Goal: Task Accomplishment & Management: Manage account settings

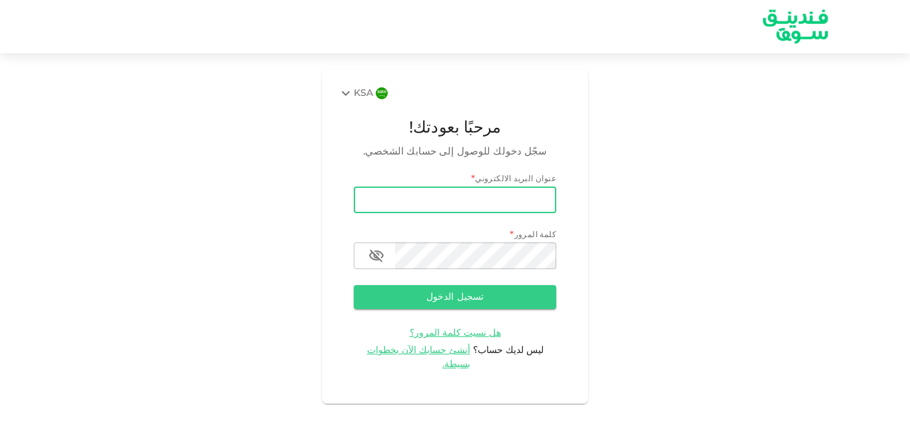
type input "[EMAIL_ADDRESS][DOMAIN_NAME]"
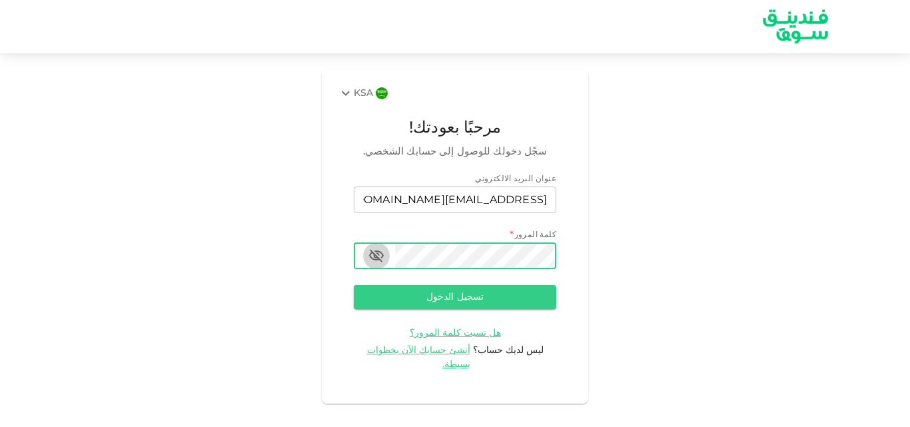
drag, startPoint x: 366, startPoint y: 253, endPoint x: 374, endPoint y: 259, distance: 9.5
click at [374, 259] on icon "button" at bounding box center [376, 256] width 15 height 13
click at [354, 285] on button "تسجيل الدخول" at bounding box center [455, 297] width 203 height 24
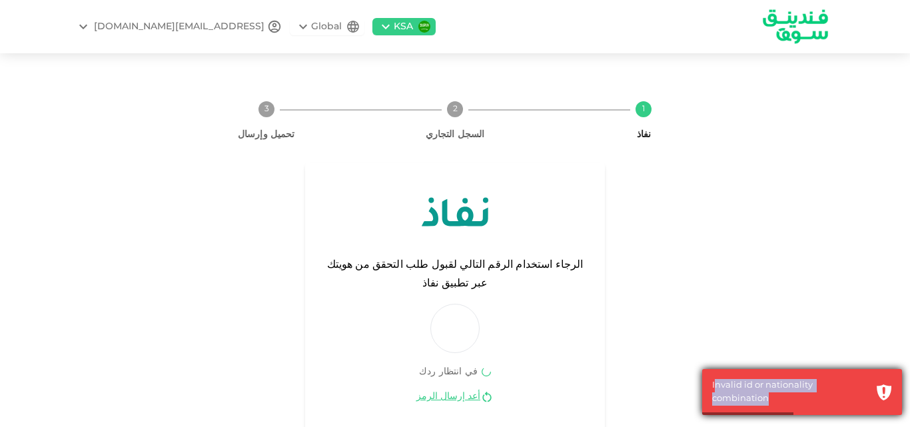
click at [895, 392] on div "Invalid id or nationality combination" at bounding box center [802, 392] width 200 height 46
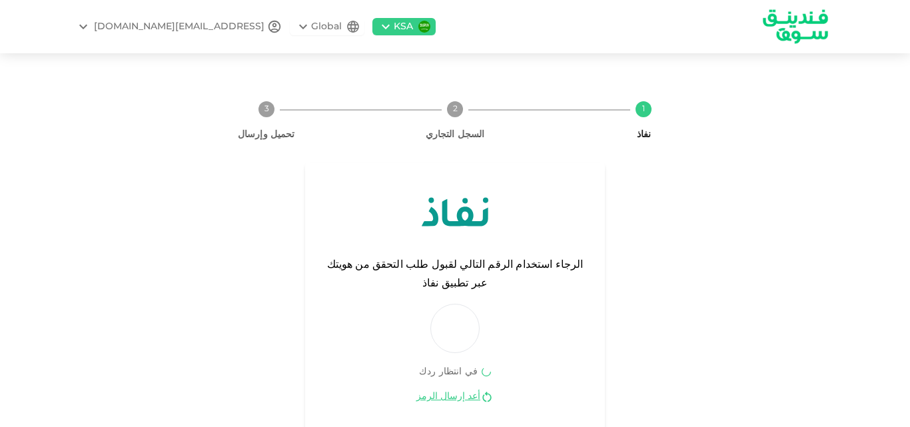
drag, startPoint x: 895, startPoint y: 392, endPoint x: 843, endPoint y: 399, distance: 51.8
drag, startPoint x: 843, startPoint y: 399, endPoint x: 268, endPoint y: 229, distance: 600.2
click at [268, 229] on div "الرجاء استخدام الرقم التالي لقبول طلب التحقق من هويتك عبر تطبيق نفاذ في انتظار …" at bounding box center [455, 297] width 566 height 268
click at [450, 390] on link "أعد إرسال الرمز" at bounding box center [448, 396] width 64 height 13
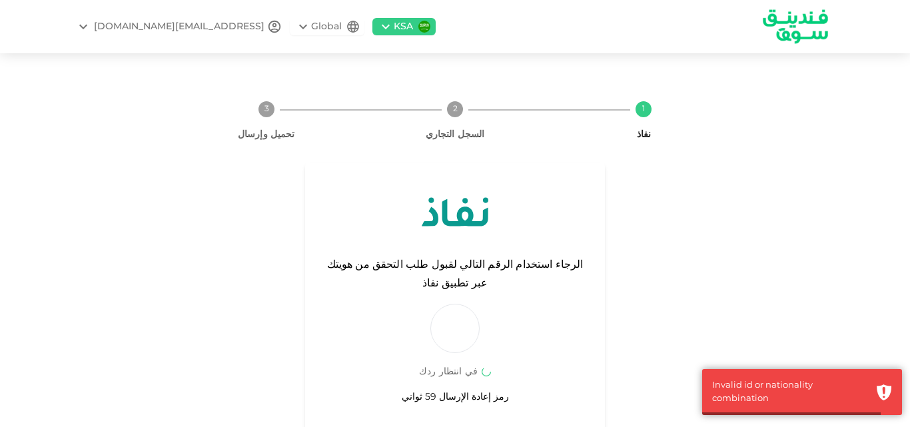
click at [450, 390] on span "رمز إعادة الإرسال 59 ثواني" at bounding box center [455, 397] width 107 height 14
click at [451, 364] on div "في انتظار ردك" at bounding box center [448, 372] width 59 height 16
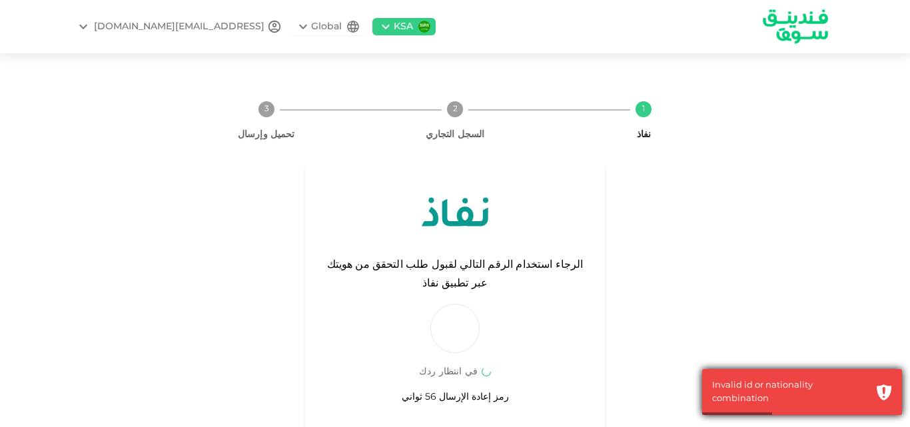
click at [754, 398] on div "Invalid id or nationality combination" at bounding box center [790, 392] width 157 height 26
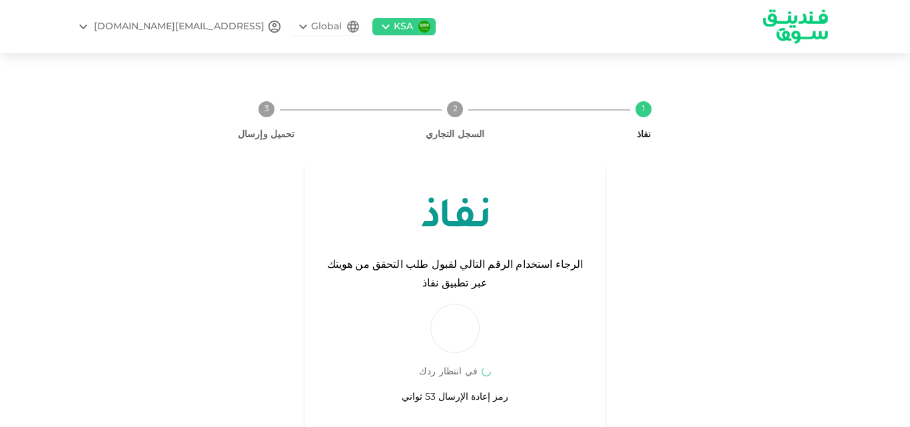
click at [311, 20] on div "Global" at bounding box center [326, 27] width 31 height 14
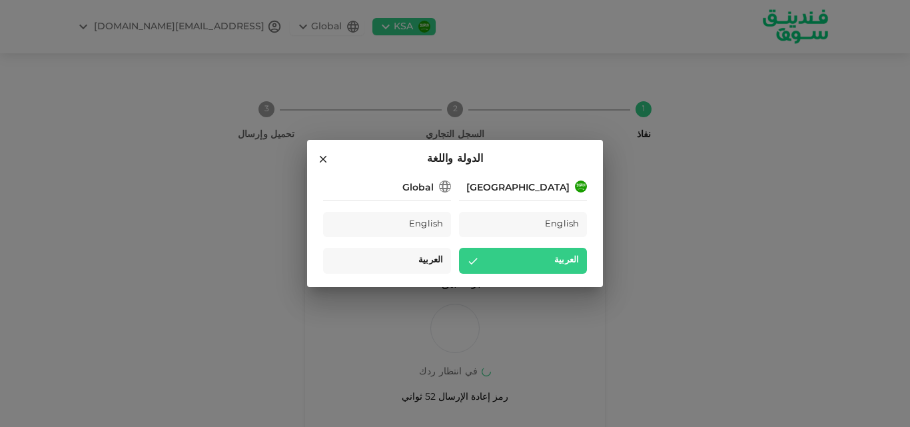
click at [415, 259] on div "العربية" at bounding box center [387, 261] width 128 height 26
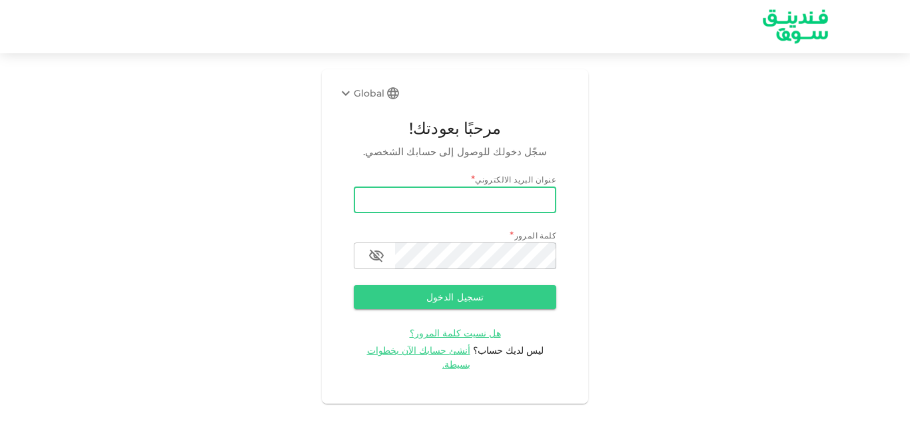
click at [434, 203] on input "email" at bounding box center [455, 200] width 203 height 27
click at [695, 179] on div "Global مرحبًا بعودتك! سجّل دخولك للوصول إلى حسابك الشخصي. عنوان البريد الالكترو…" at bounding box center [455, 236] width 910 height 334
click at [487, 201] on input "email" at bounding box center [455, 200] width 203 height 27
type input "Faisal_28@outlook.com"
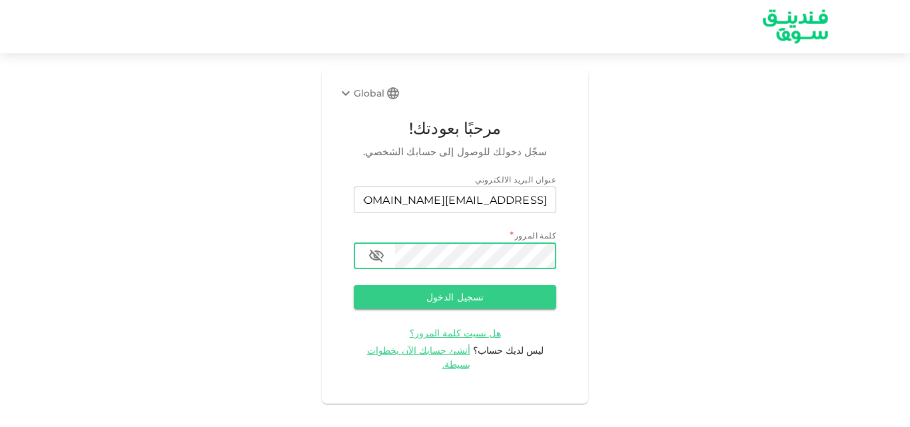
click at [377, 251] on icon "button" at bounding box center [376, 256] width 15 height 13
click at [354, 285] on button "تسجيل الدخول" at bounding box center [455, 297] width 203 height 24
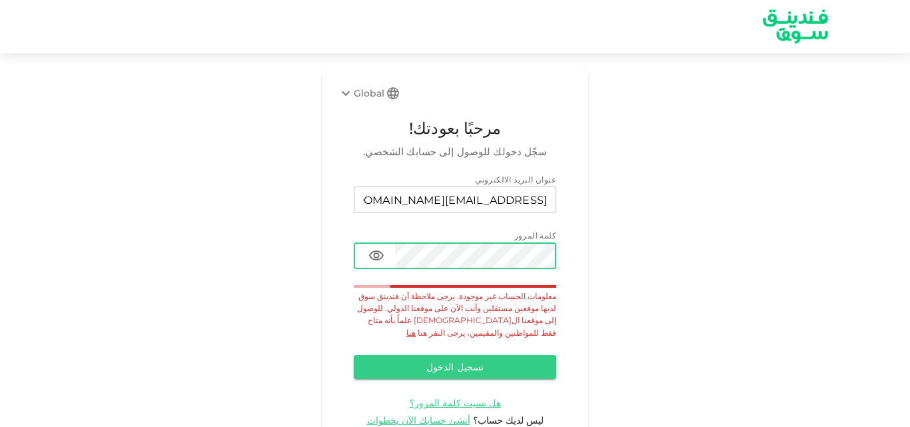
click at [562, 143] on div "Global مرحبًا بعودتك! سجّل دخولك للوصول إلى حسابك الشخصي. عنوان البريد الالكترو…" at bounding box center [455, 271] width 266 height 404
click at [416, 328] on link "هنا" at bounding box center [410, 333] width 9 height 10
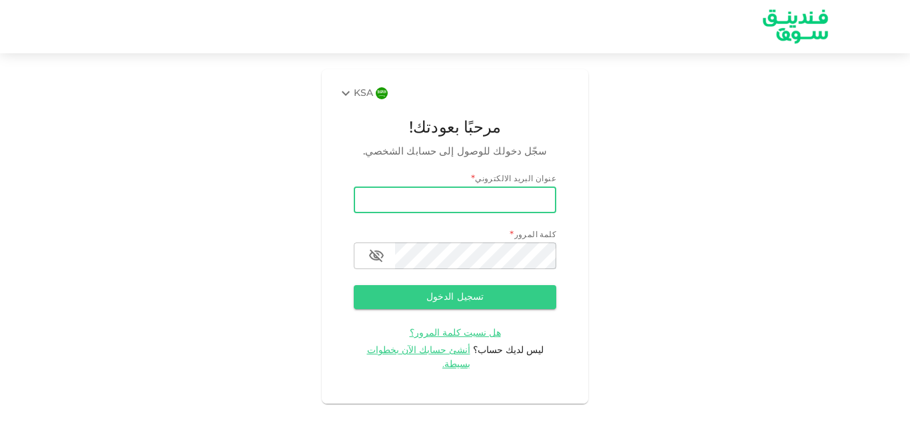
type input "Faisal_28@outlook.com"
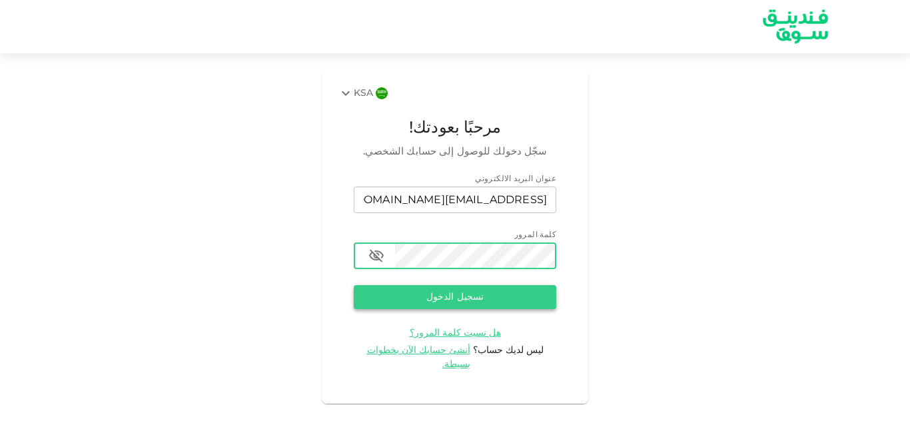
click at [529, 297] on button "تسجيل الدخول" at bounding box center [455, 297] width 203 height 24
